Goal: Information Seeking & Learning: Learn about a topic

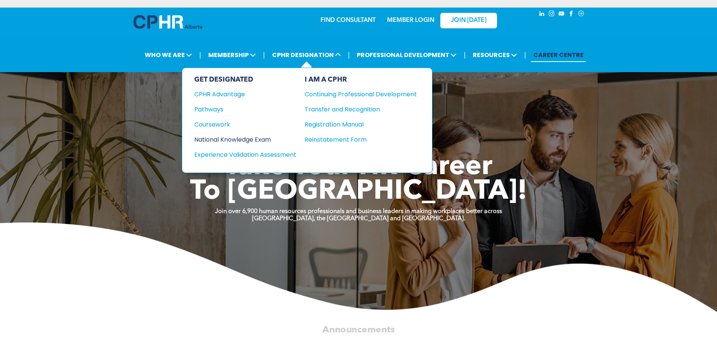
click at [224, 139] on div "National Knowledge Exam" at bounding box center [240, 139] width 92 height 9
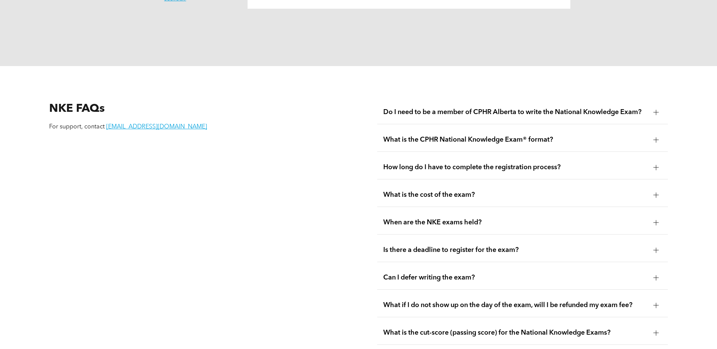
scroll to position [983, 0]
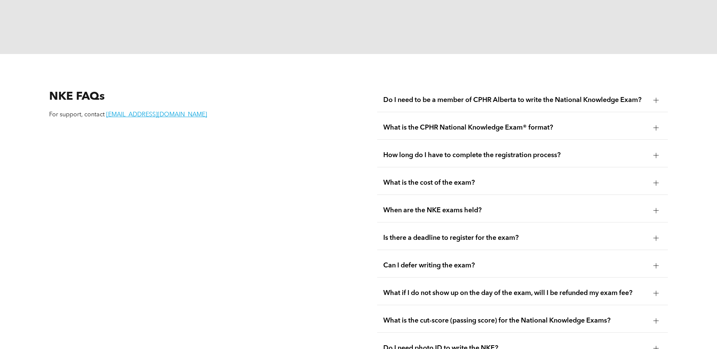
click at [472, 234] on span "Is there a deadline to register for the exam?" at bounding box center [515, 238] width 264 height 8
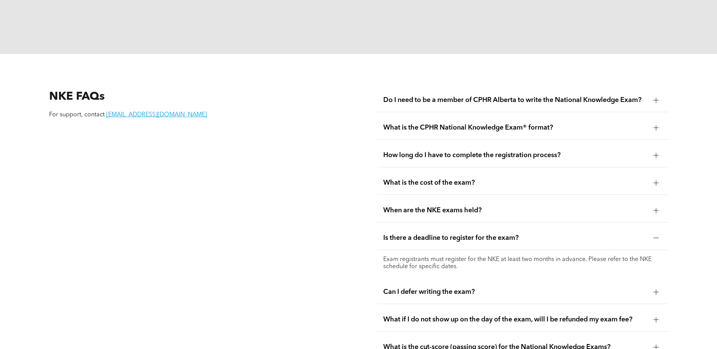
click at [487, 256] on p "Exam registrants must register for the NKE at least two months in advance. Plea…" at bounding box center [522, 263] width 279 height 14
click at [438, 206] on span "When are the NKE exams held?" at bounding box center [515, 210] width 264 height 8
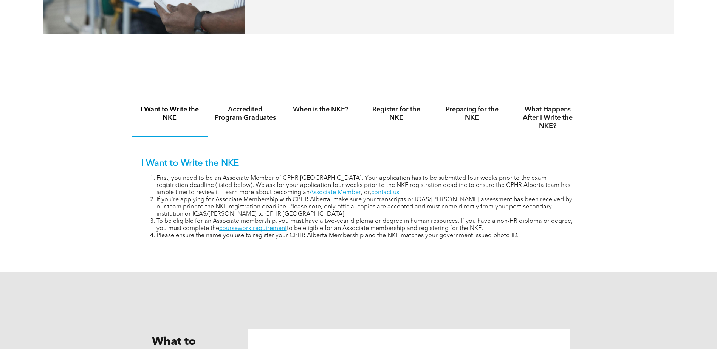
scroll to position [416, 0]
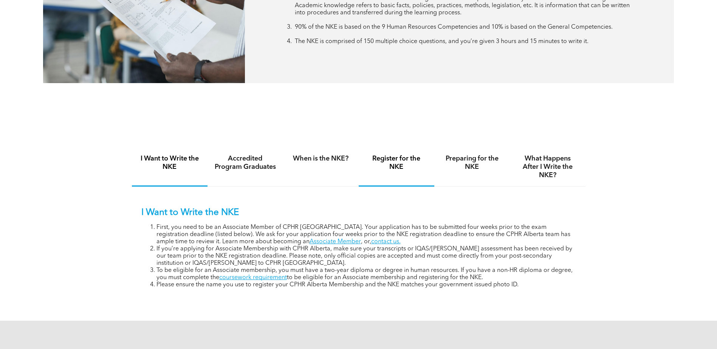
click at [392, 165] on h4 "Register for the NKE" at bounding box center [397, 163] width 62 height 17
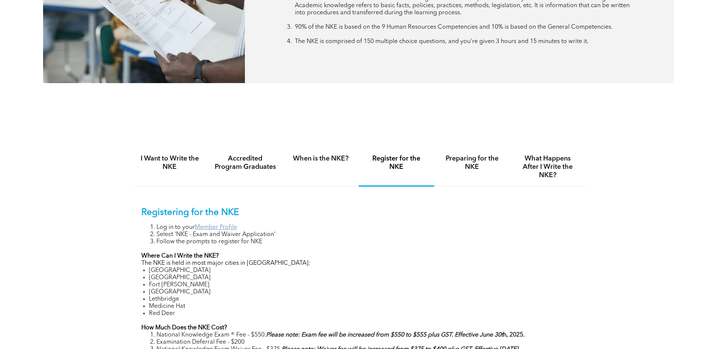
click at [225, 227] on link "Member Profile" at bounding box center [216, 228] width 42 height 6
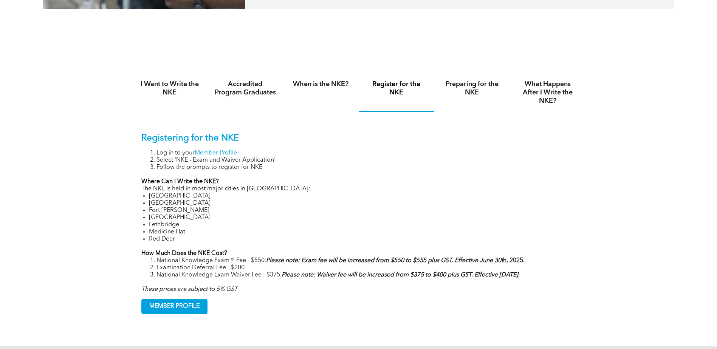
scroll to position [492, 0]
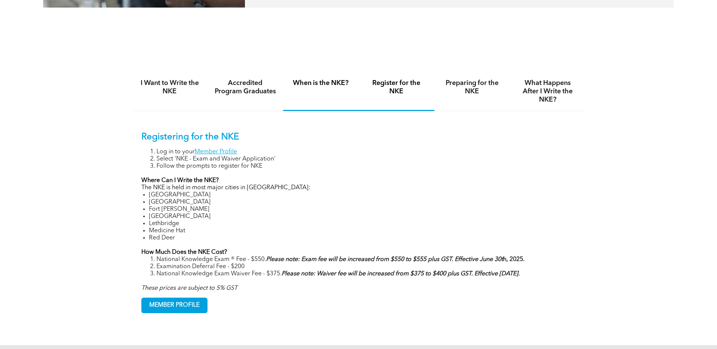
click at [335, 78] on div "When is the NKE?" at bounding box center [321, 91] width 76 height 39
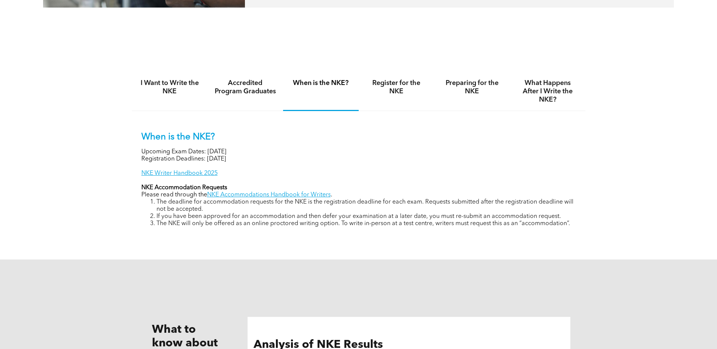
click at [384, 224] on li "The NKE will only be offered as an online proctored writing option. To write in…" at bounding box center [367, 223] width 420 height 7
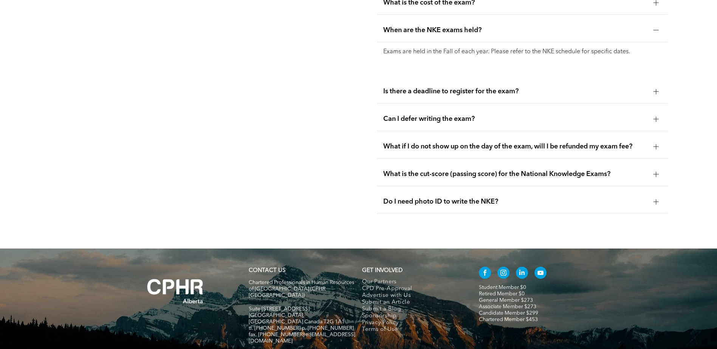
scroll to position [1206, 0]
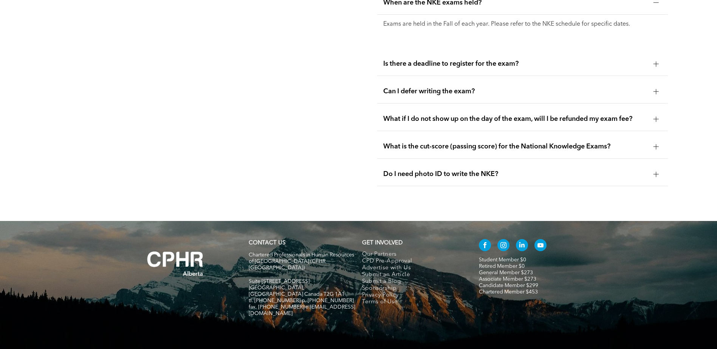
click at [463, 60] on span "Is there a deadline to register for the exam?" at bounding box center [515, 64] width 264 height 8
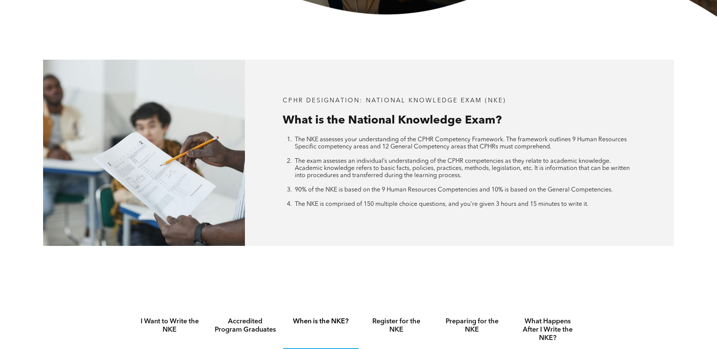
scroll to position [518, 0]
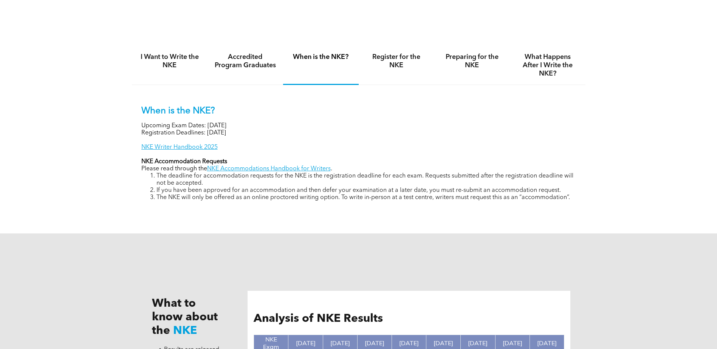
drag, startPoint x: 264, startPoint y: 133, endPoint x: 208, endPoint y: 130, distance: 55.7
click at [208, 130] on p "Registration Deadlines: September 12, 2025" at bounding box center [358, 133] width 435 height 7
drag, startPoint x: 208, startPoint y: 130, endPoint x: 401, endPoint y: 158, distance: 194.5
click at [401, 158] on p "NKE Accommodation Requests" at bounding box center [358, 161] width 435 height 7
click at [542, 194] on li "The NKE will only be offered as an online proctored writing option. To write in…" at bounding box center [367, 197] width 420 height 7
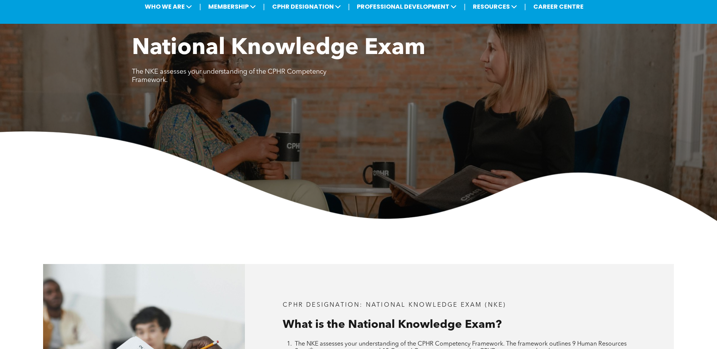
scroll to position [0, 0]
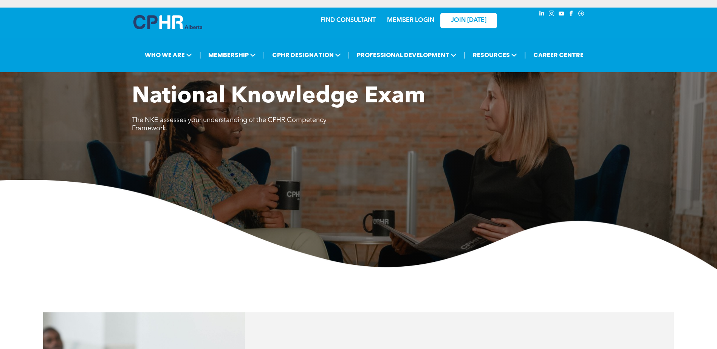
click at [420, 20] on link "MEMBER LOGIN" at bounding box center [410, 20] width 47 height 6
